Goal: Navigation & Orientation: Find specific page/section

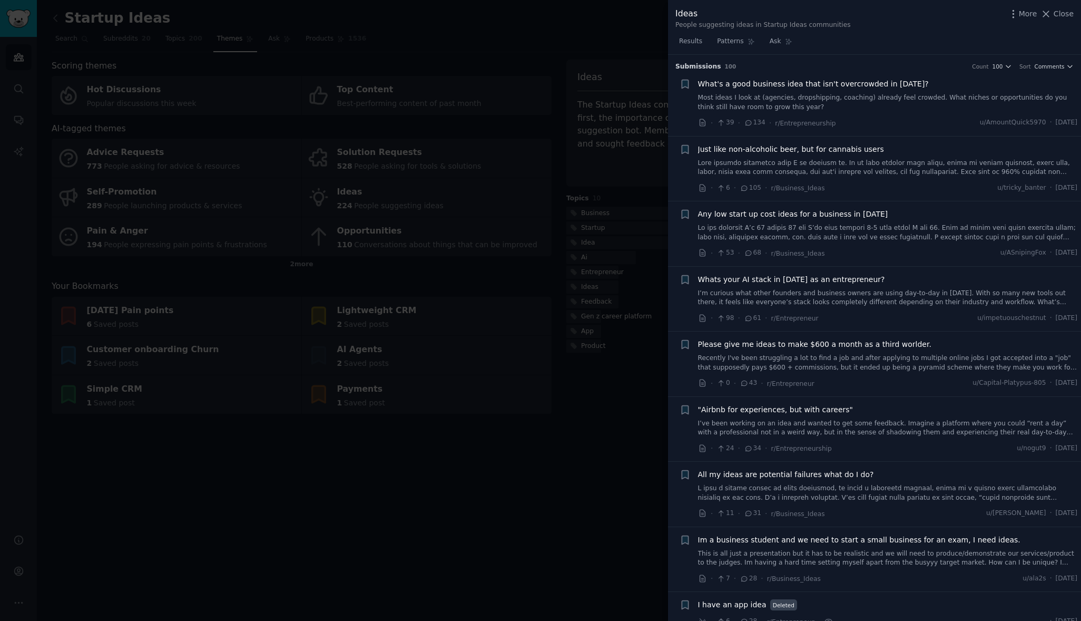
scroll to position [1672, 0]
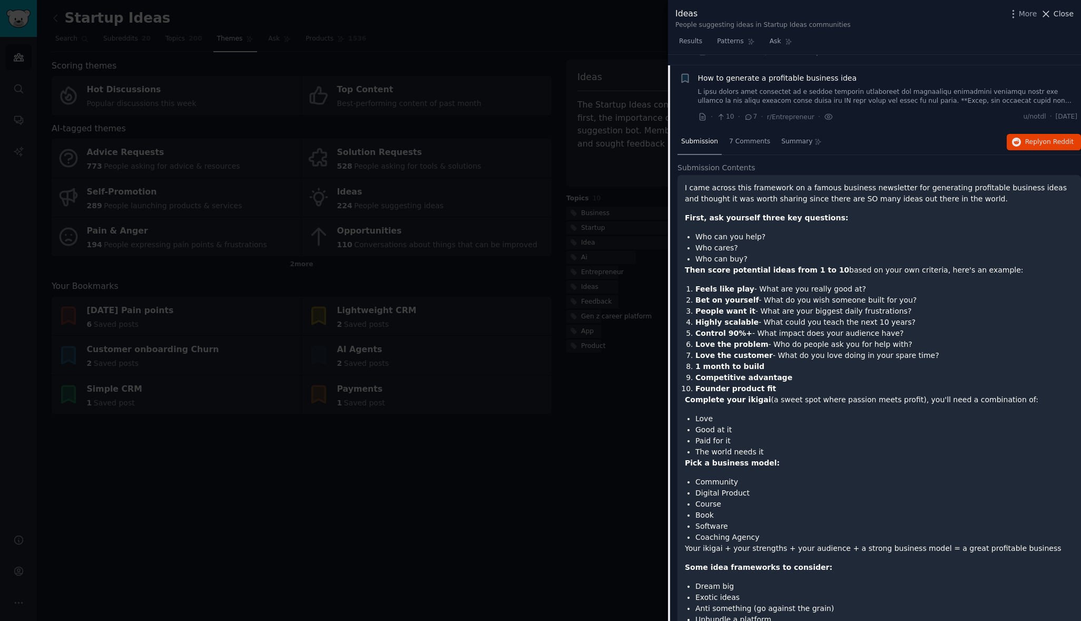
click at [1051, 12] on icon at bounding box center [1046, 13] width 11 height 11
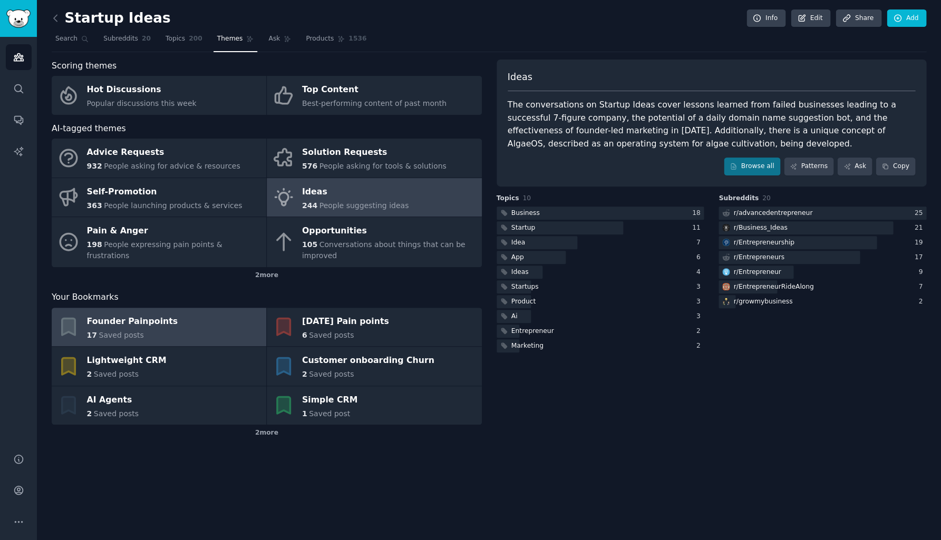
click at [124, 332] on span "Saved posts" at bounding box center [121, 335] width 45 height 8
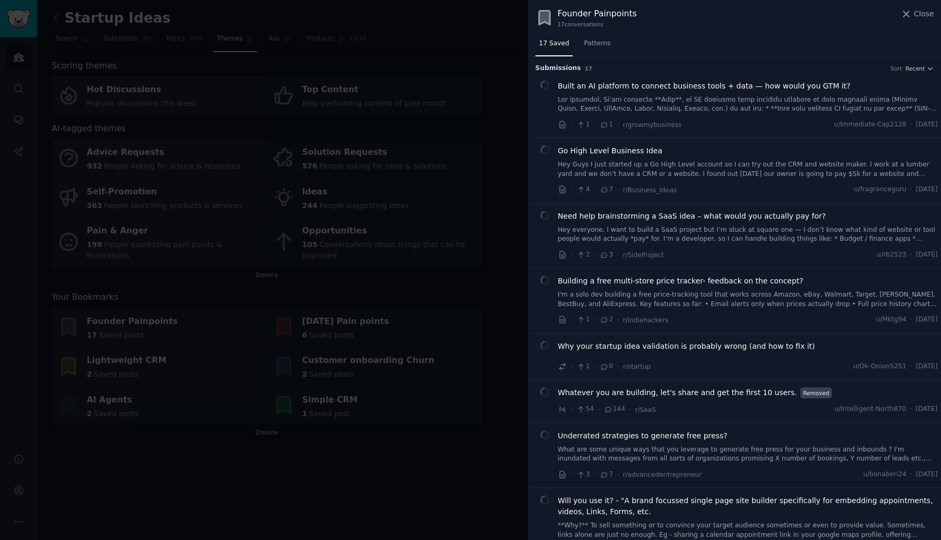
click at [583, 18] on div "Founder Painpoints" at bounding box center [596, 13] width 79 height 13
click at [923, 14] on span "Close" at bounding box center [923, 13] width 20 height 11
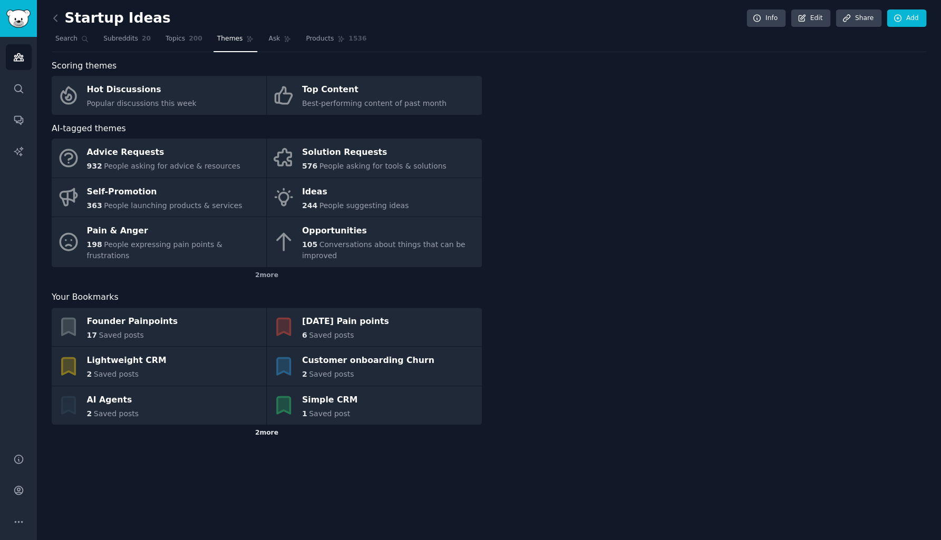
click at [260, 432] on div "2 more" at bounding box center [267, 433] width 430 height 17
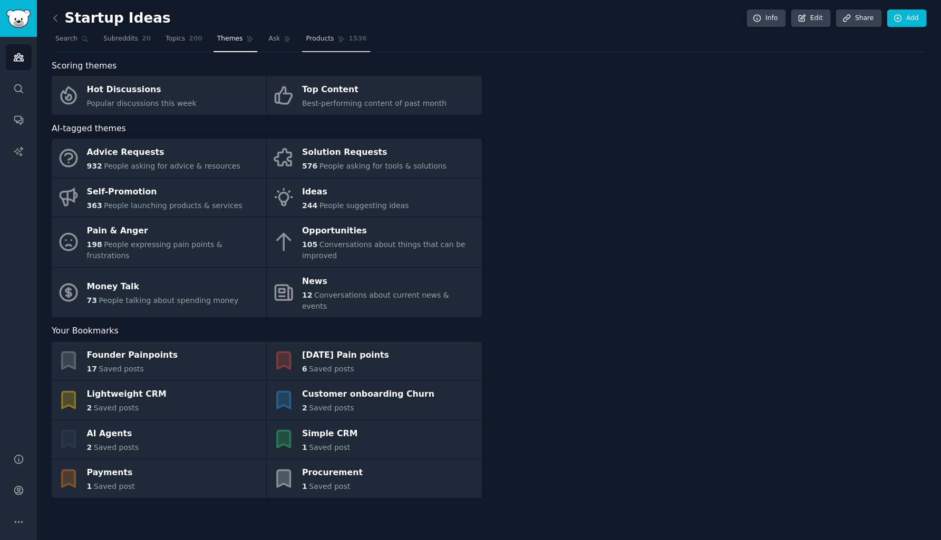
click at [325, 39] on span "Products" at bounding box center [320, 38] width 28 height 9
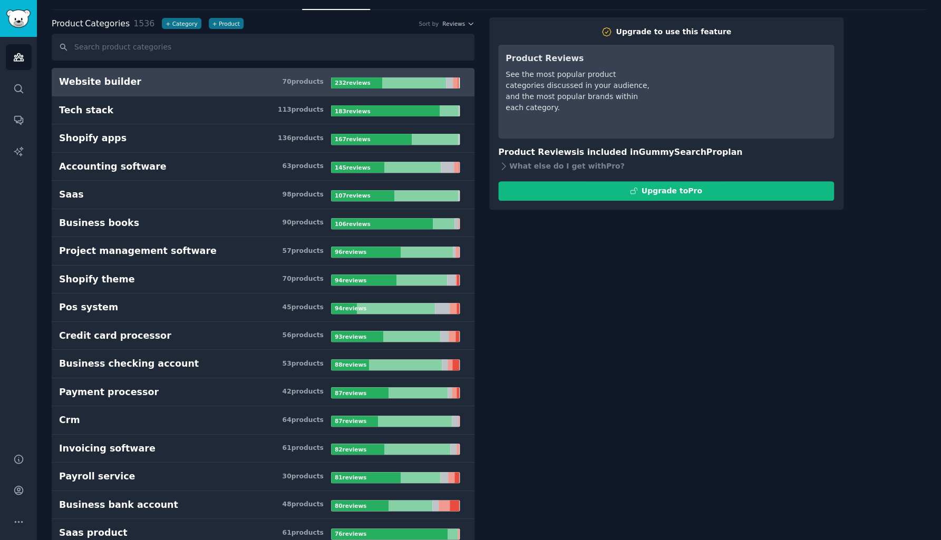
scroll to position [48, 0]
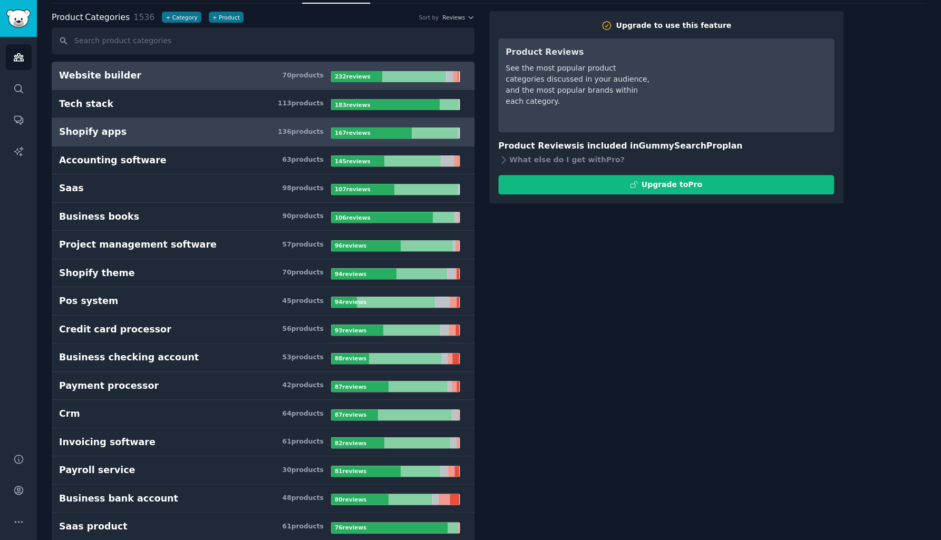
click at [206, 130] on h3 "Shopify apps 136 product s" at bounding box center [195, 131] width 272 height 13
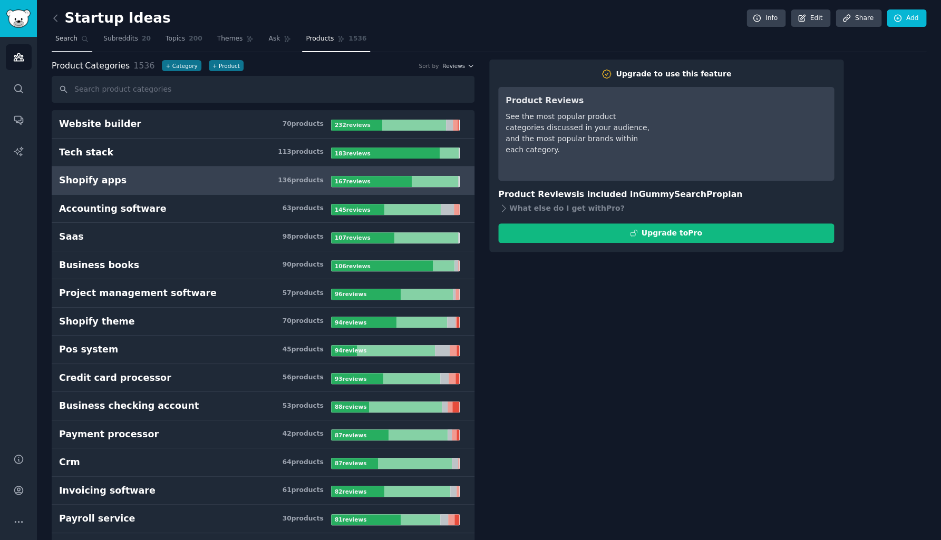
click at [66, 38] on span "Search" at bounding box center [66, 38] width 22 height 9
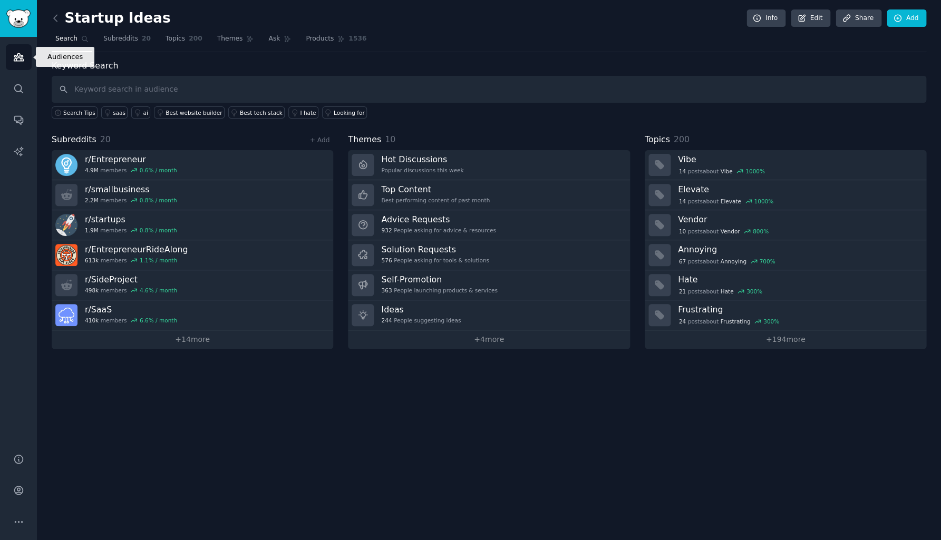
click at [14, 61] on icon "Sidebar" at bounding box center [18, 57] width 9 height 7
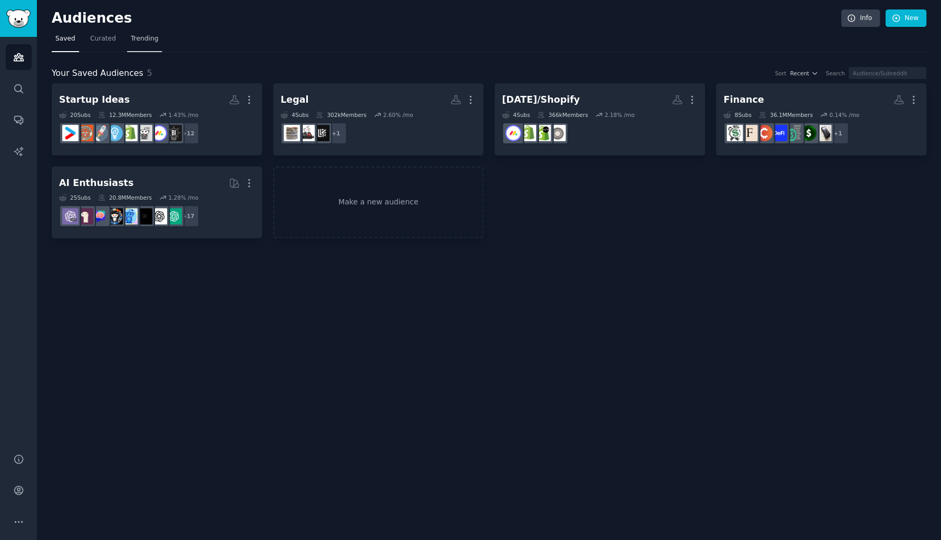
click at [140, 41] on span "Trending" at bounding box center [144, 38] width 27 height 9
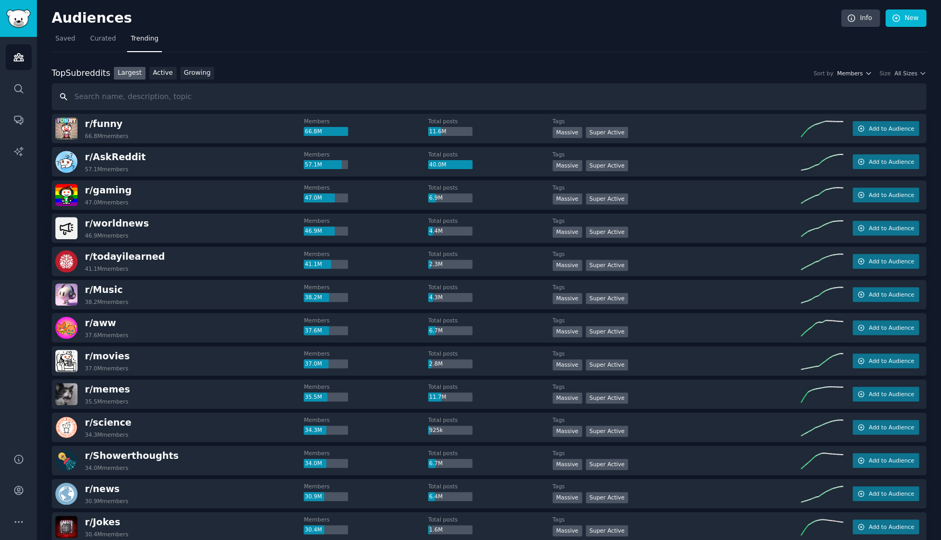
click at [859, 71] on span "Members" at bounding box center [849, 73] width 26 height 7
click at [845, 38] on nav "Saved Curated Trending" at bounding box center [489, 42] width 874 height 22
click at [104, 41] on span "Curated" at bounding box center [103, 38] width 26 height 9
